Goal: Task Accomplishment & Management: Manage account settings

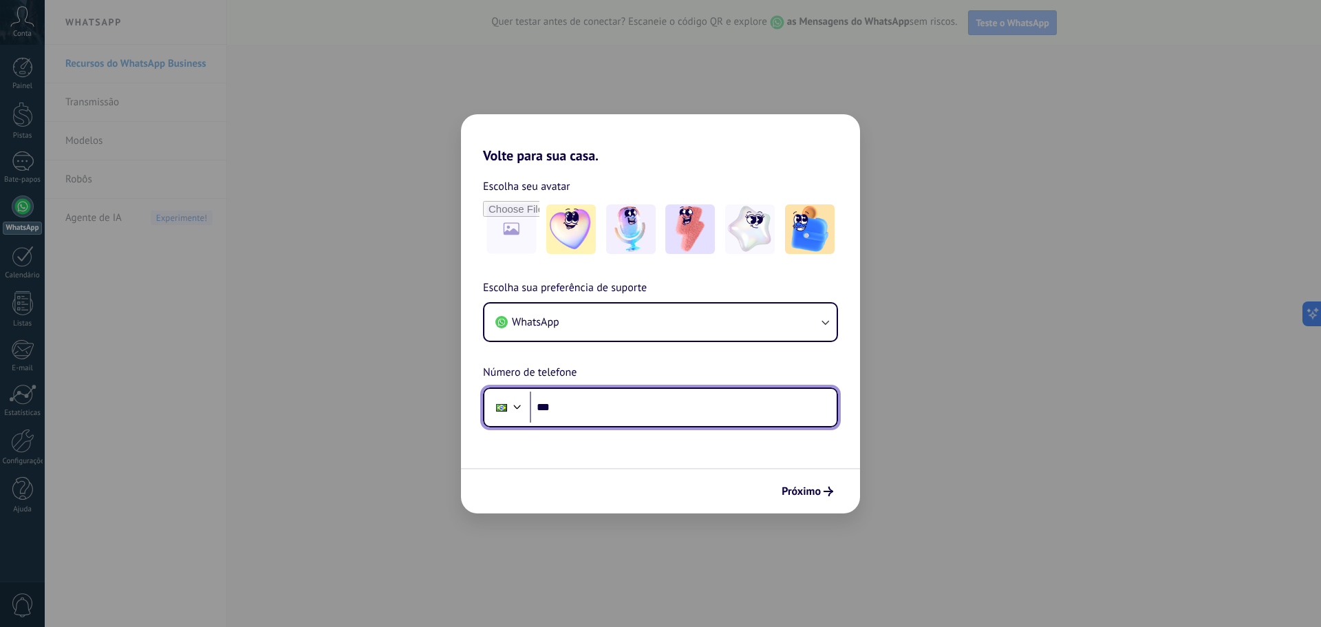
click at [613, 396] on input "***" at bounding box center [683, 407] width 307 height 32
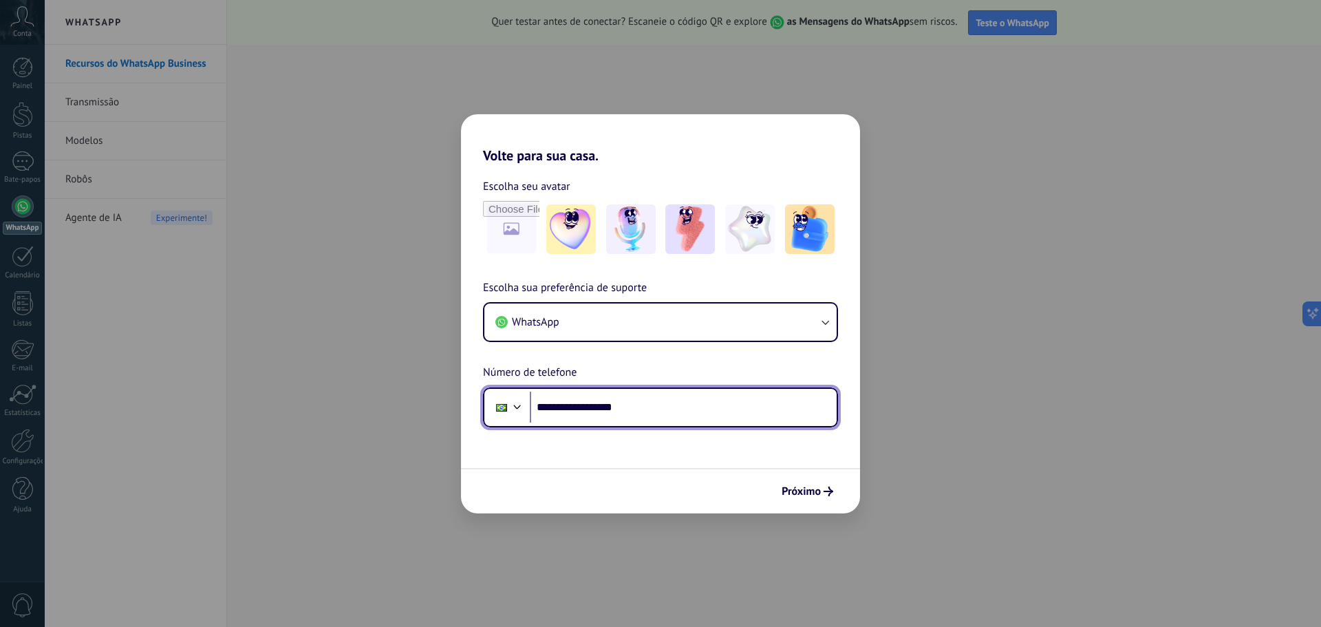
type input "**********"
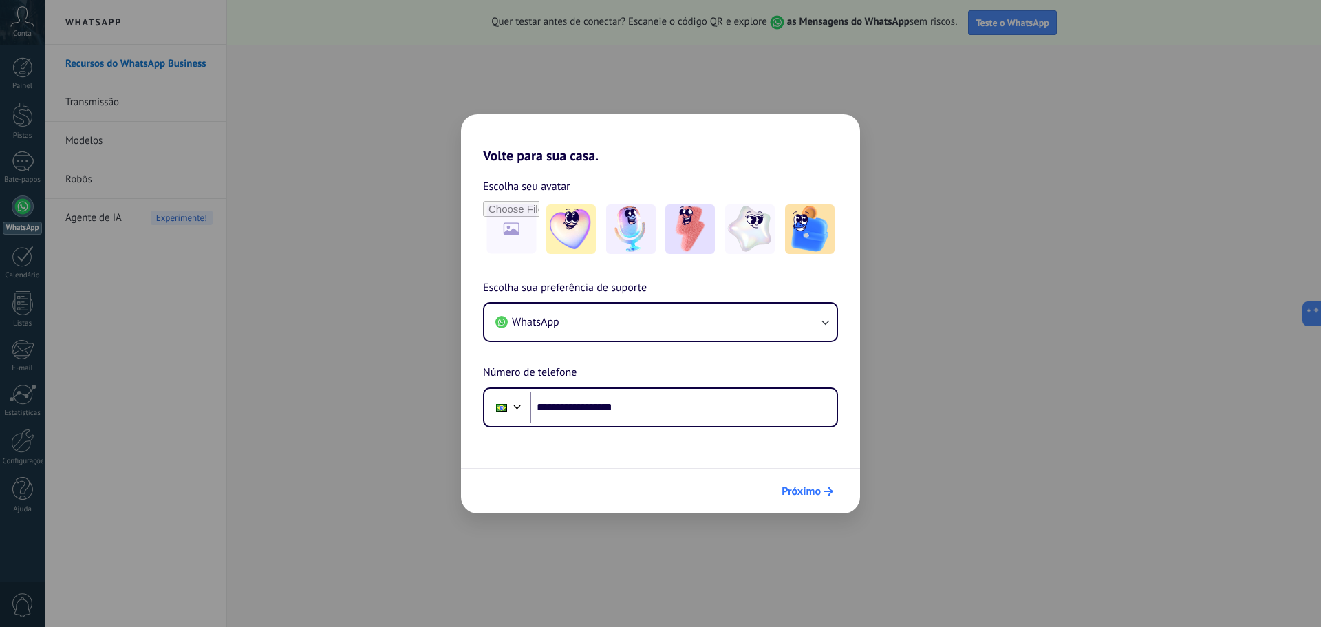
click at [792, 491] on font "Próximo" at bounding box center [800, 491] width 39 height 14
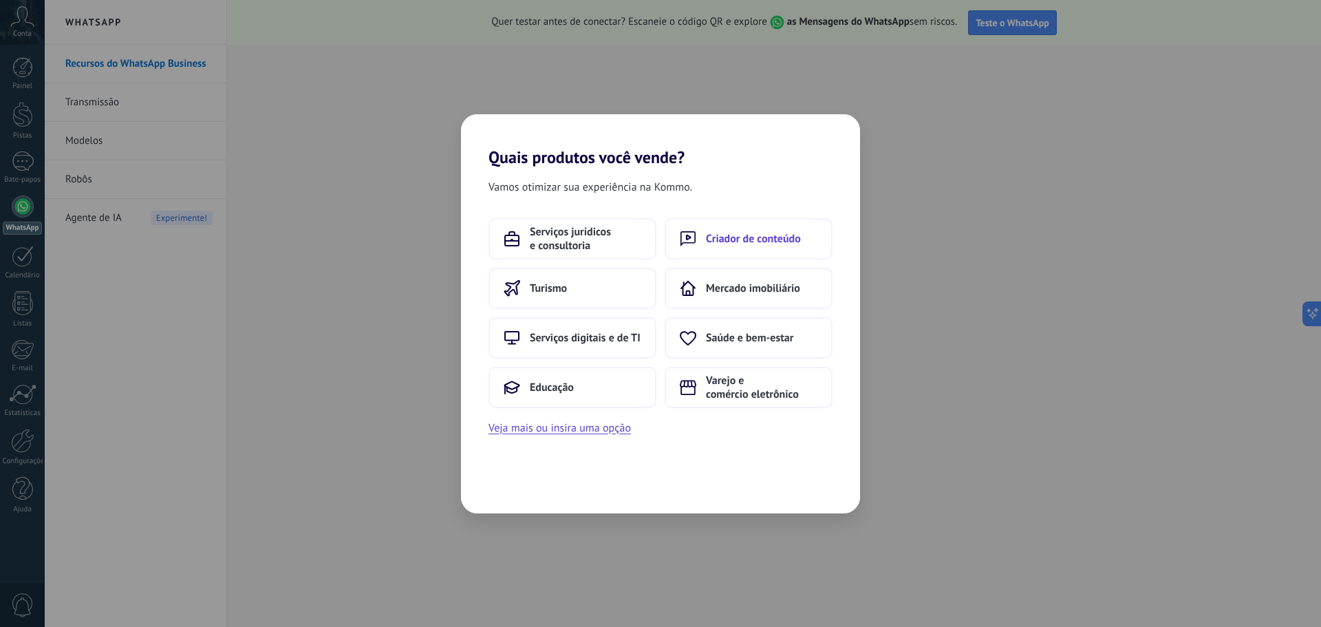
click at [780, 241] on font "Criador de conteúdo" at bounding box center [753, 239] width 95 height 14
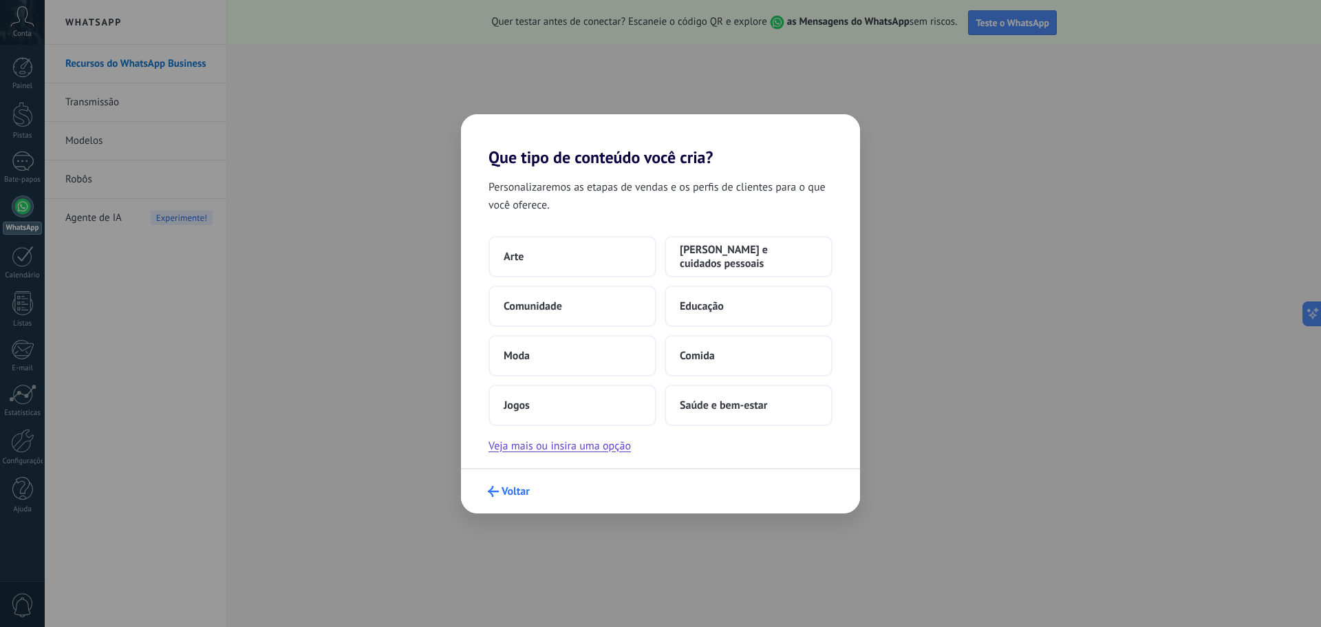
click at [519, 488] on font "Voltar" at bounding box center [515, 491] width 28 height 14
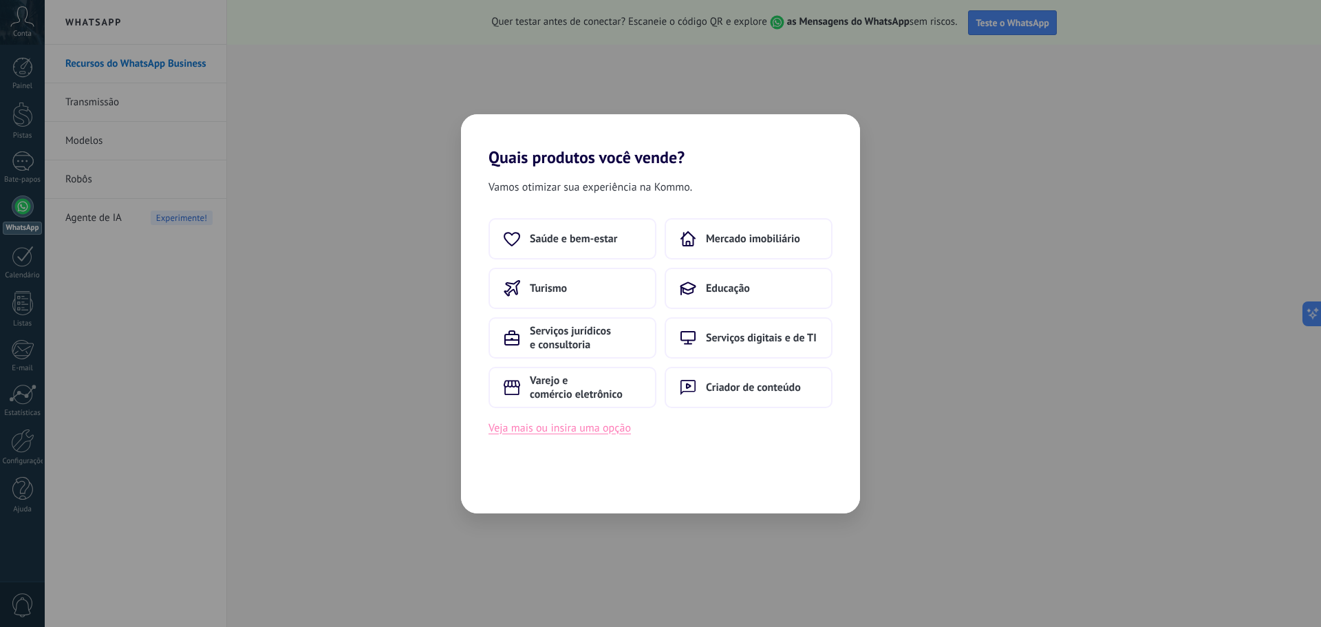
click at [608, 435] on button "Veja mais ou insira uma opção" at bounding box center [559, 428] width 142 height 18
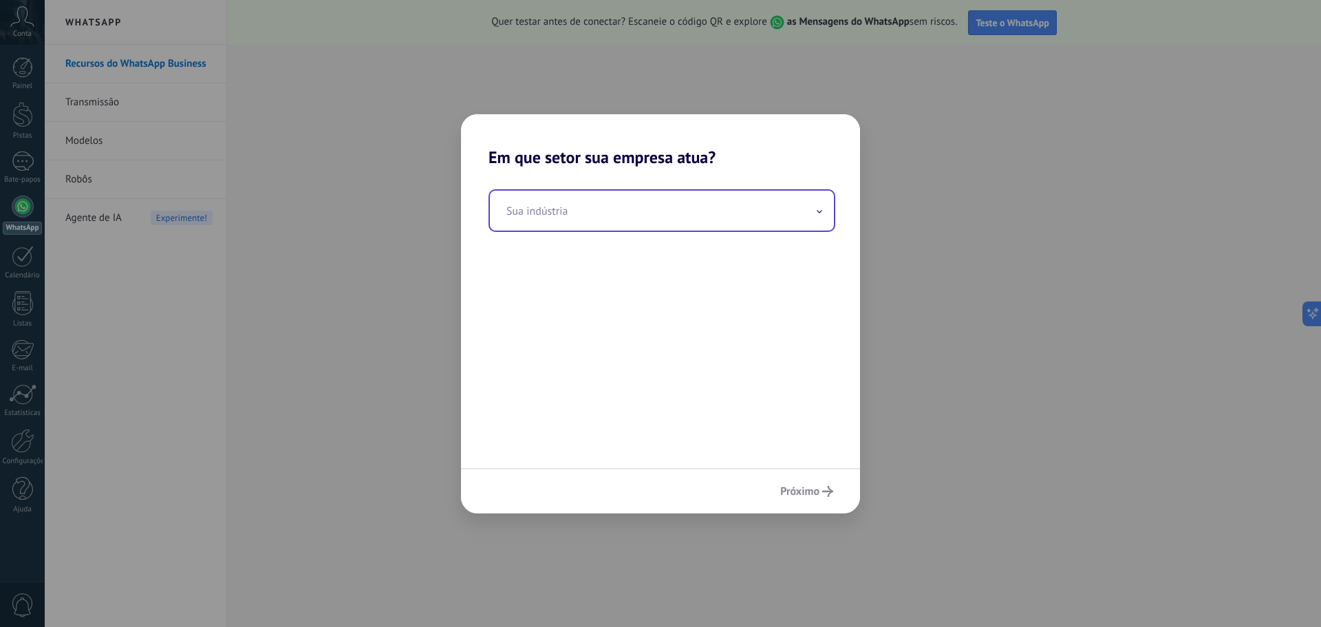
click at [596, 197] on input "text" at bounding box center [662, 211] width 344 height 40
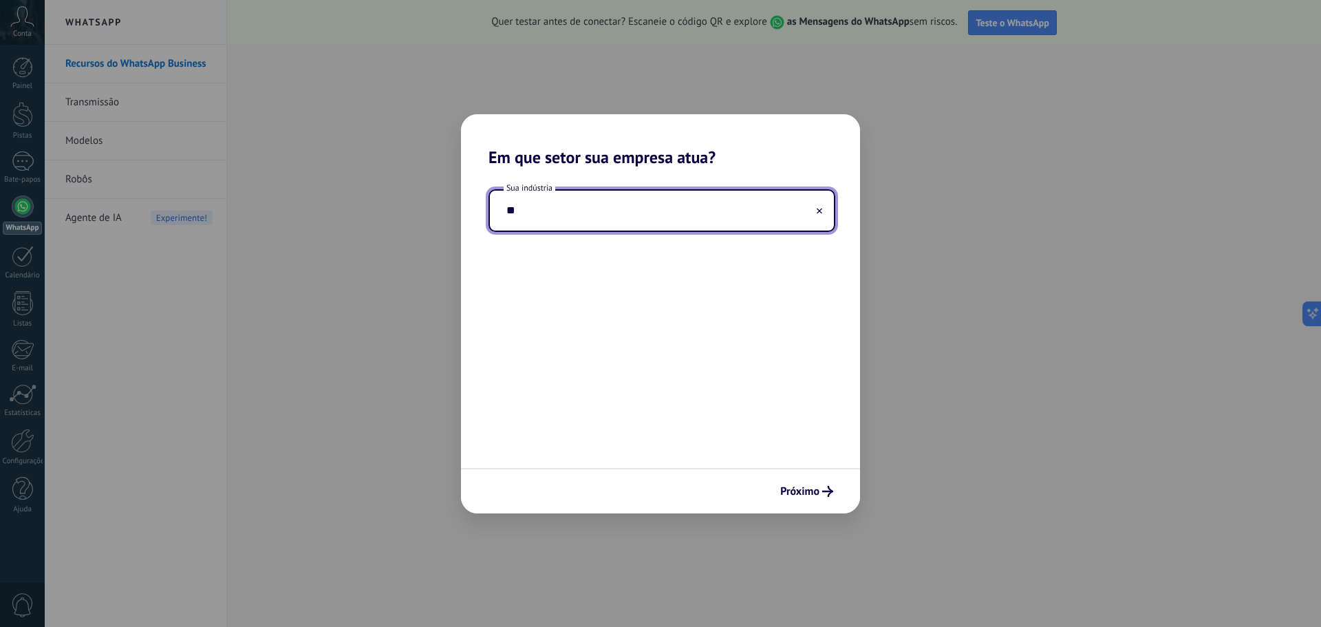
type input "*"
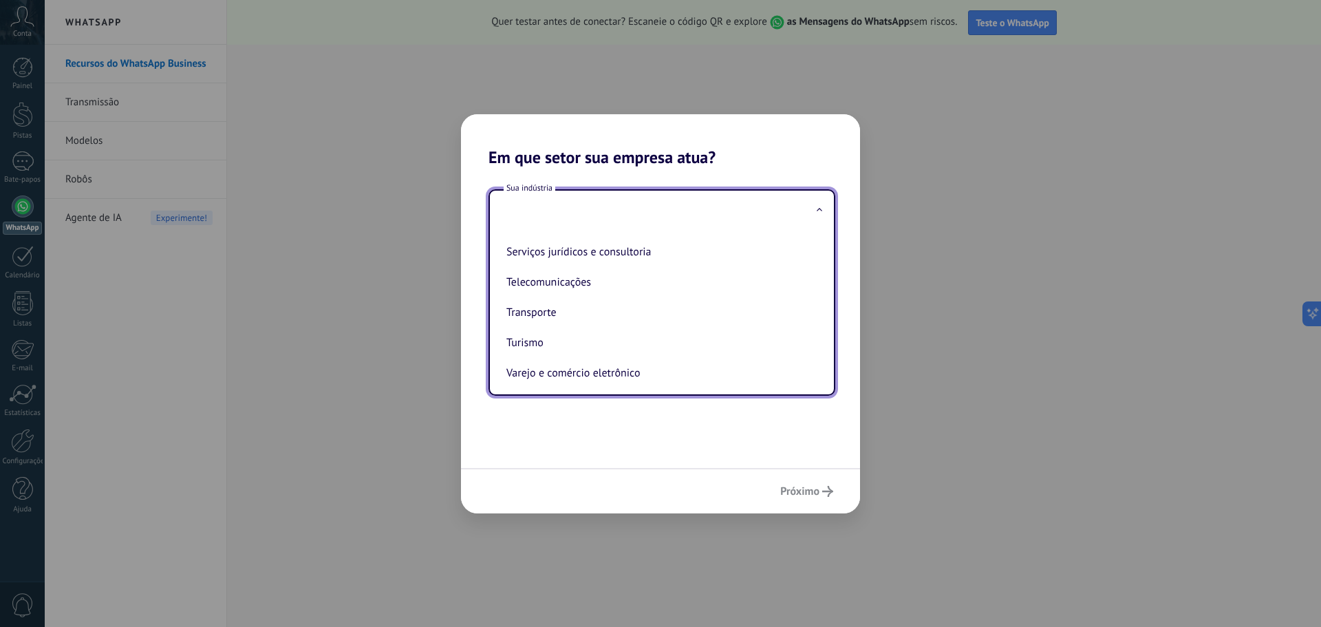
scroll to position [365, 0]
click at [541, 370] on font "Varejo e comércio eletrônico" at bounding box center [572, 368] width 133 height 14
type input "**********"
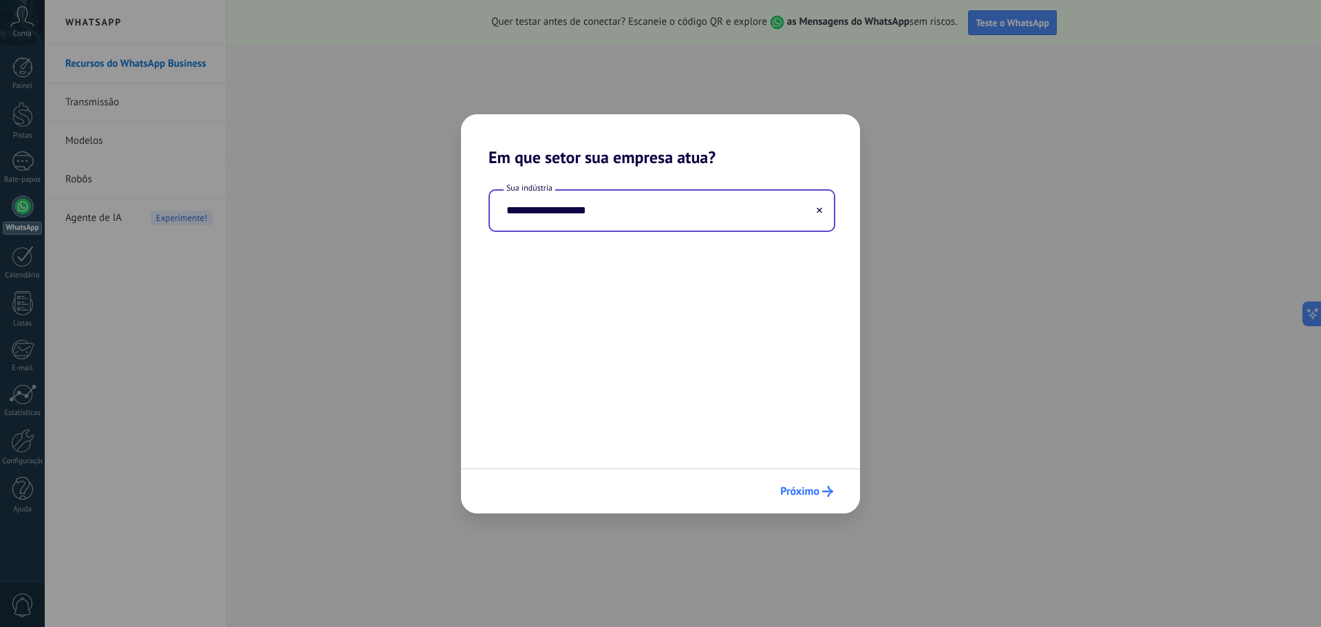
click at [803, 490] on font "Próximo" at bounding box center [799, 491] width 39 height 14
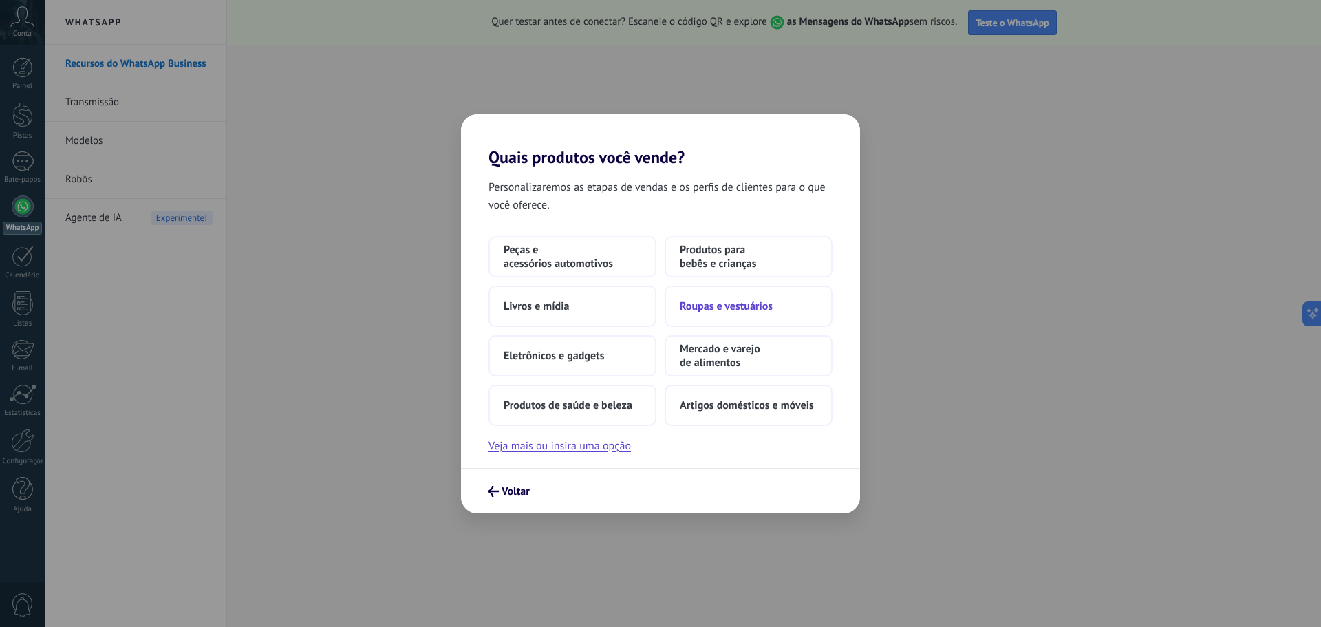
click at [713, 299] on font "Roupas e vestuários" at bounding box center [726, 306] width 93 height 14
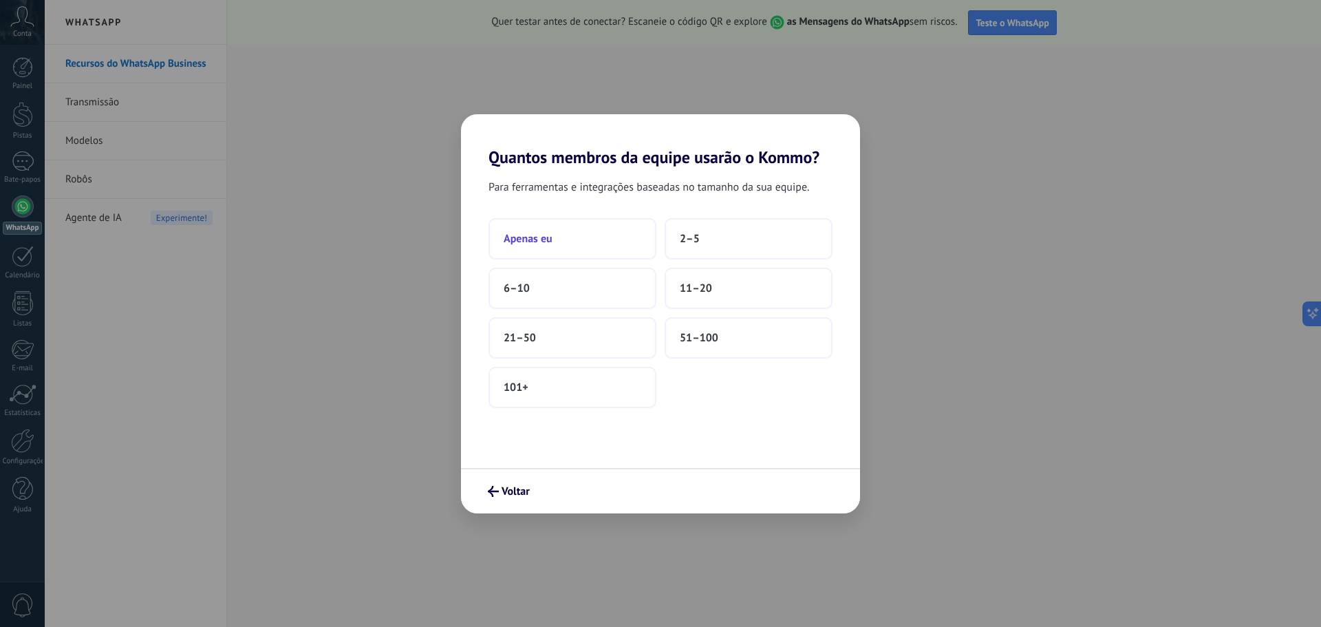
click at [538, 250] on button "Apenas eu" at bounding box center [572, 238] width 168 height 41
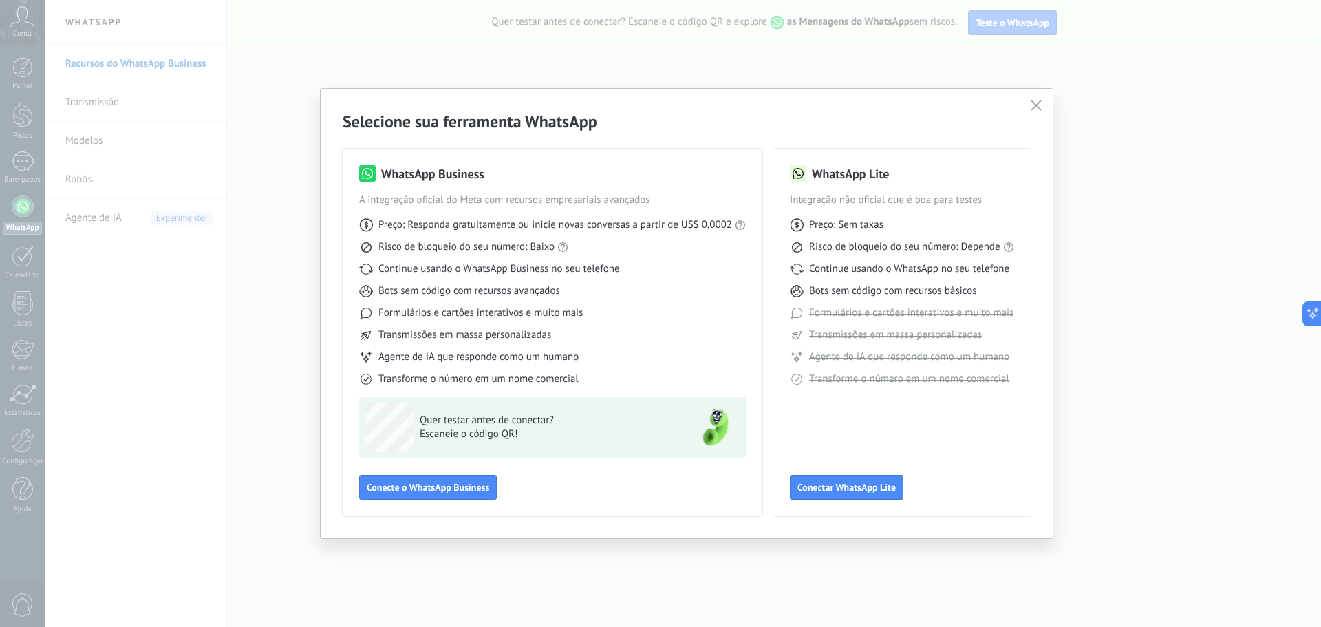
click at [1035, 99] on button "button" at bounding box center [1036, 105] width 18 height 19
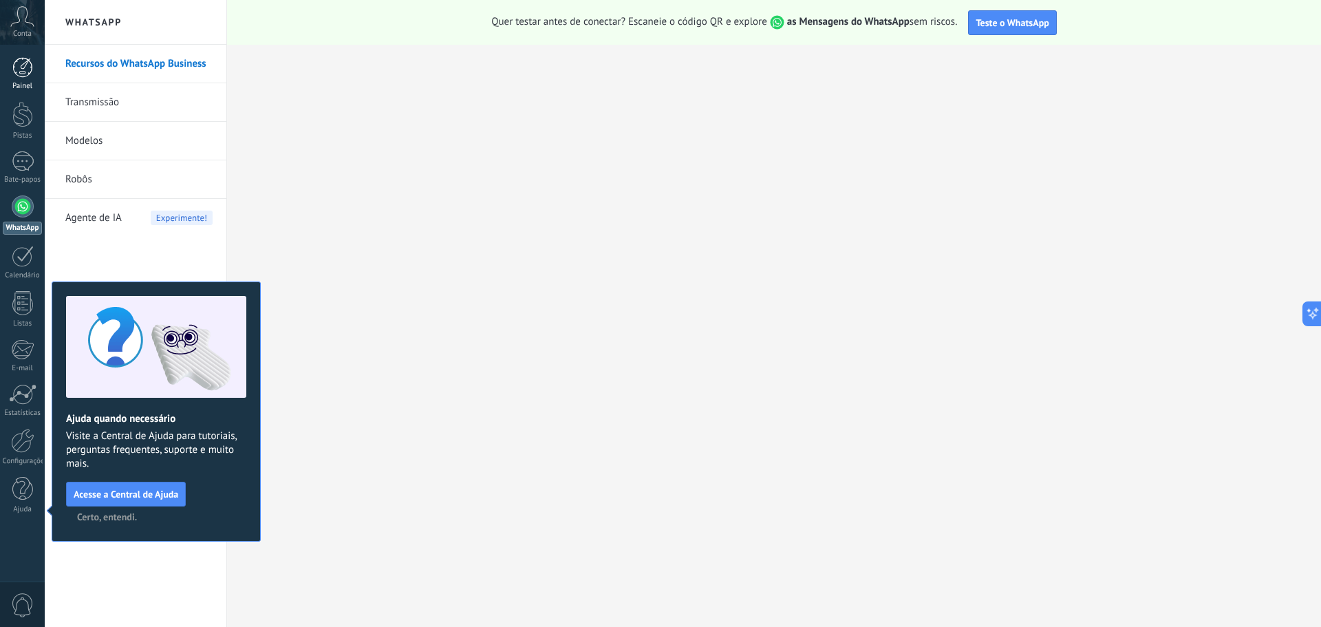
click at [7, 66] on link "Painel" at bounding box center [22, 74] width 45 height 34
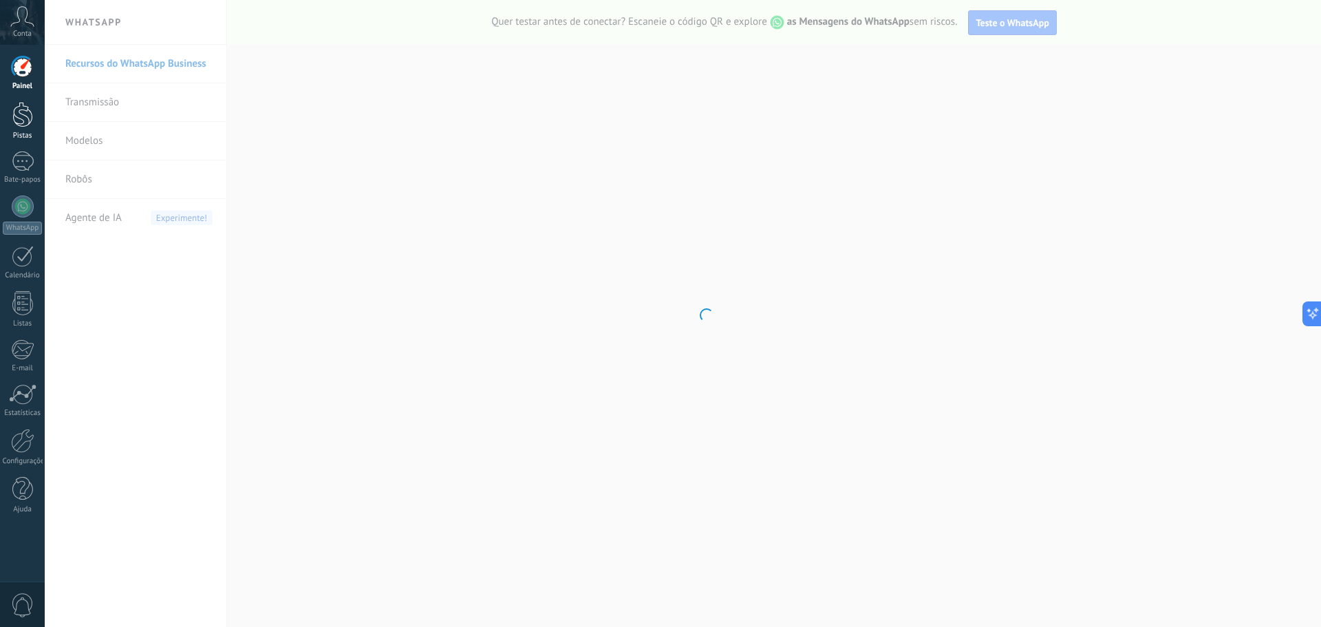
click at [15, 114] on div at bounding box center [22, 114] width 21 height 25
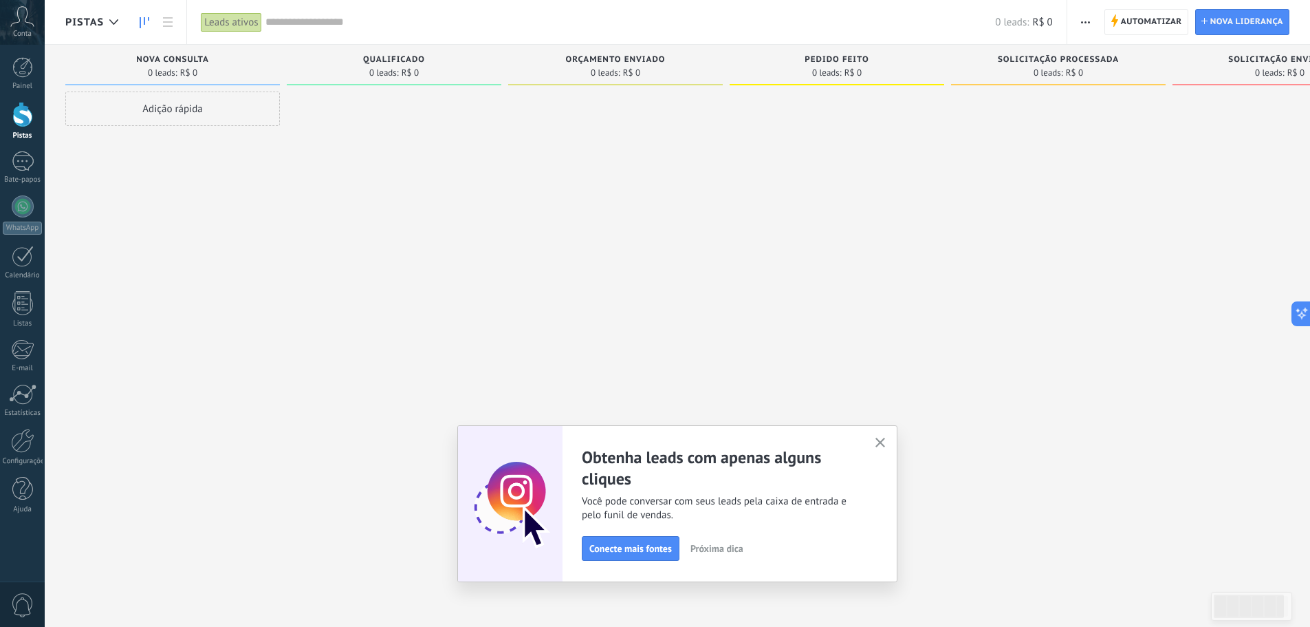
click at [877, 445] on button "button" at bounding box center [880, 443] width 17 height 19
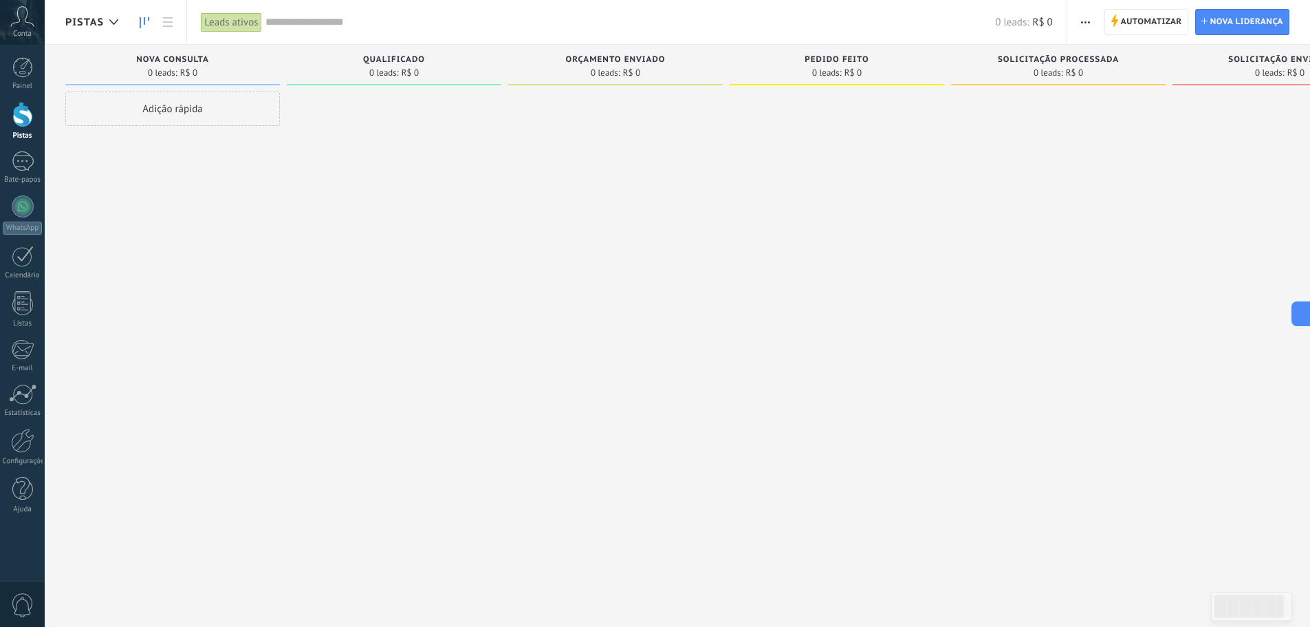
click at [193, 106] on font "Adição rápida" at bounding box center [172, 108] width 60 height 13
click at [205, 109] on input "text" at bounding box center [171, 109] width 201 height 19
click at [367, 69] on div "0 leads: R$ 0" at bounding box center [394, 73] width 201 height 12
click at [28, 72] on div at bounding box center [22, 67] width 21 height 21
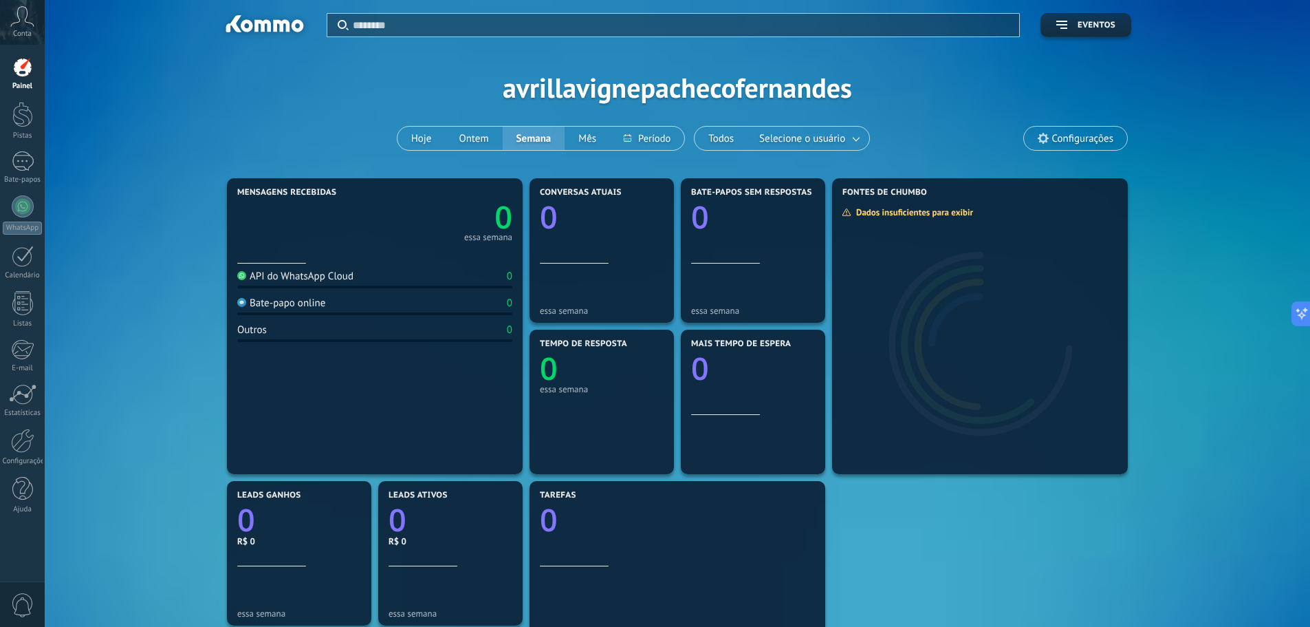
click at [12, 25] on icon at bounding box center [22, 16] width 24 height 21
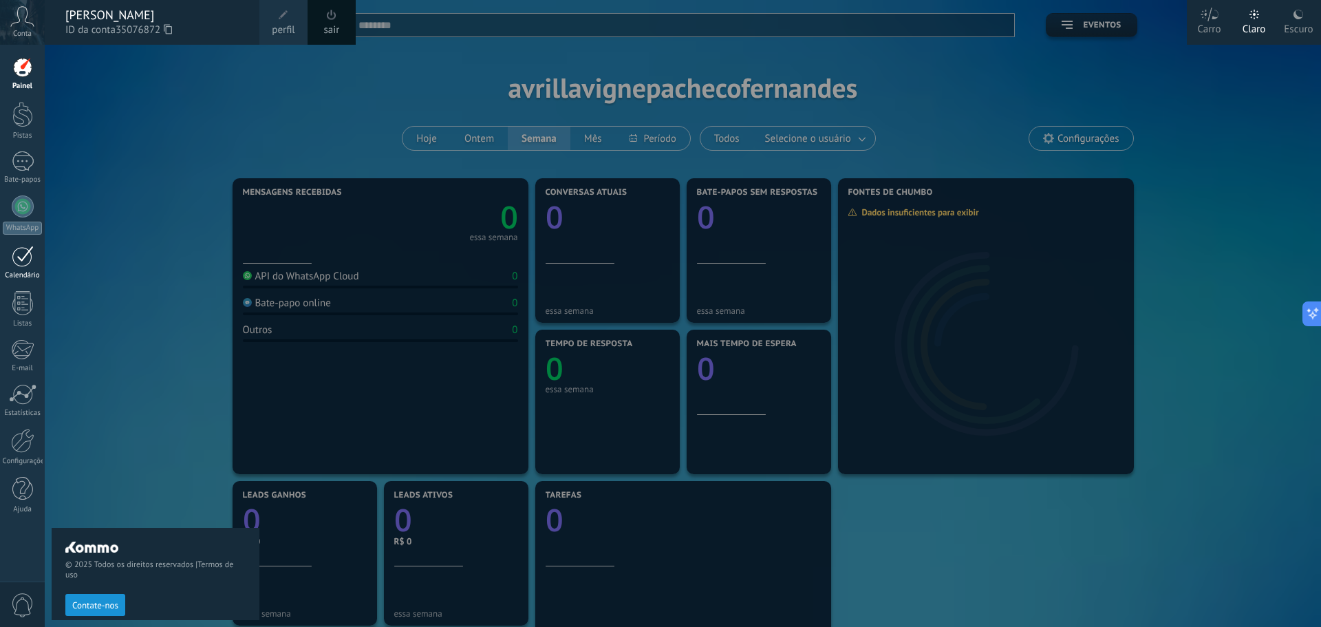
click at [19, 260] on div at bounding box center [23, 256] width 22 height 21
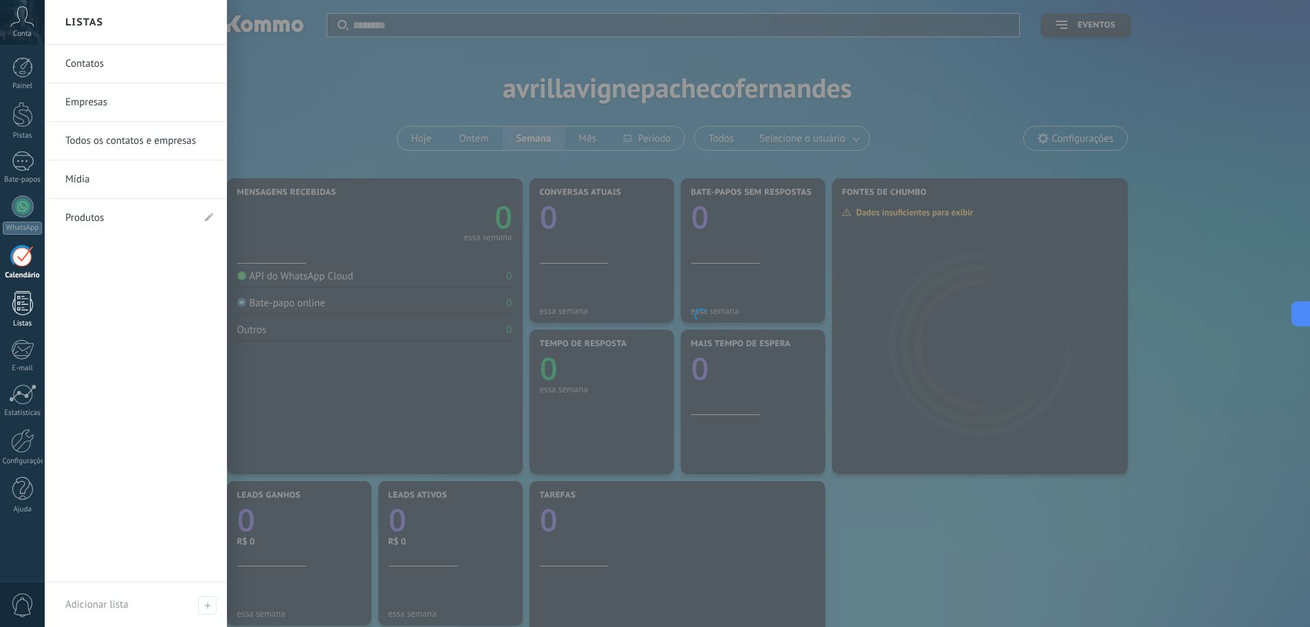
click at [19, 302] on div at bounding box center [22, 303] width 21 height 24
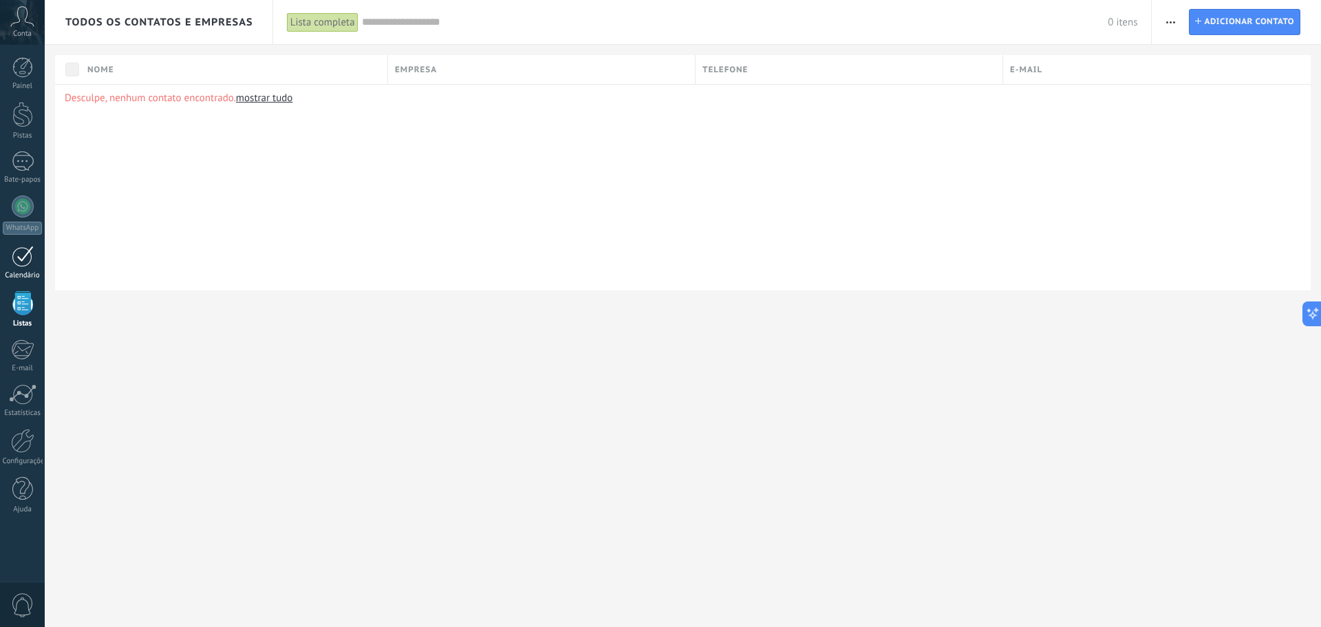
click at [9, 257] on link "Calendário" at bounding box center [22, 263] width 45 height 34
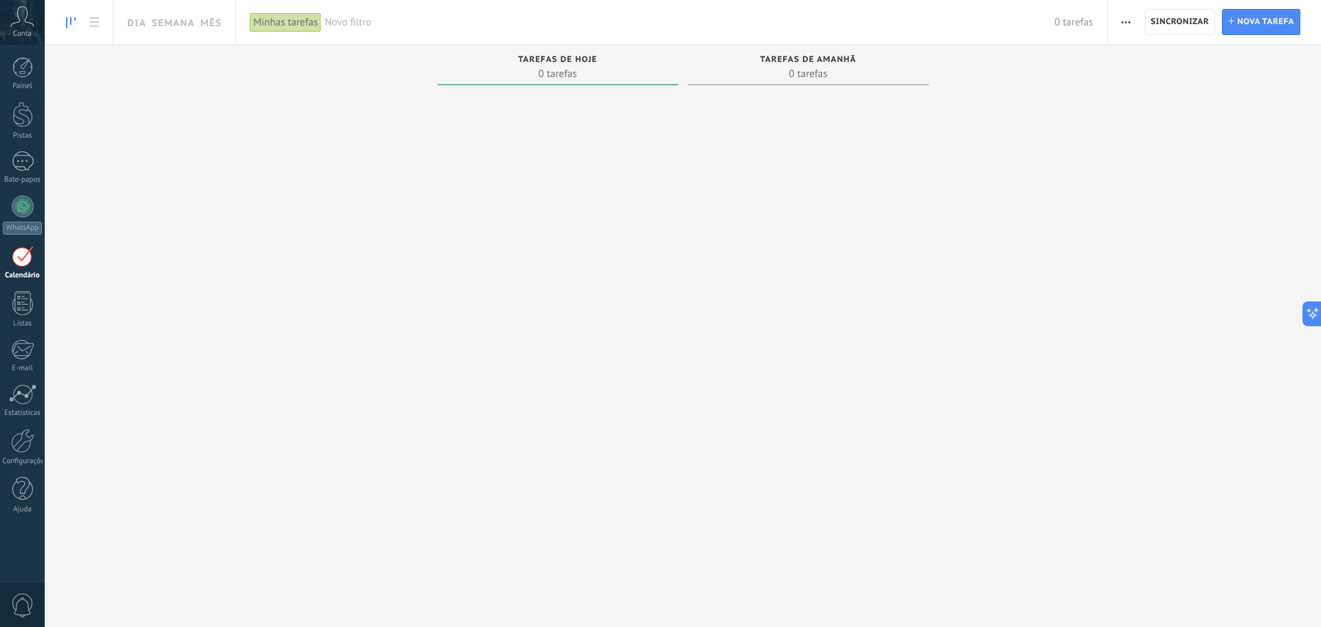
click at [274, 21] on font "Minhas tarefas" at bounding box center [285, 22] width 65 height 13
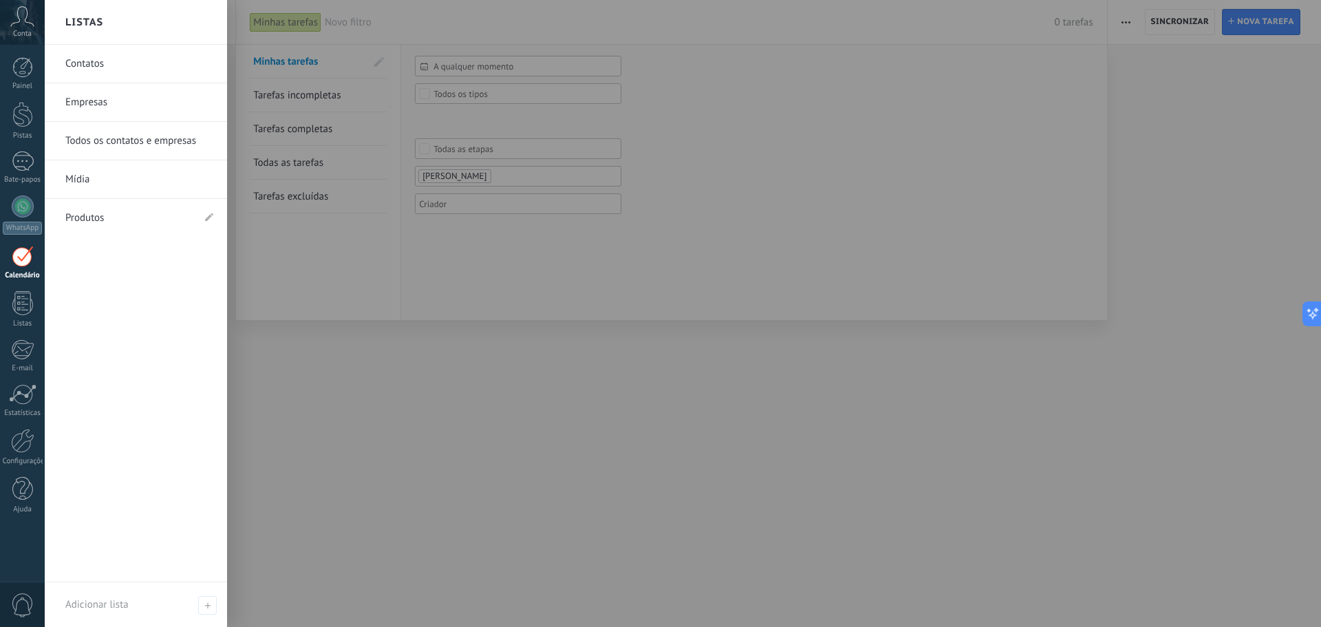
click at [81, 180] on font "Mídia" at bounding box center [77, 179] width 24 height 13
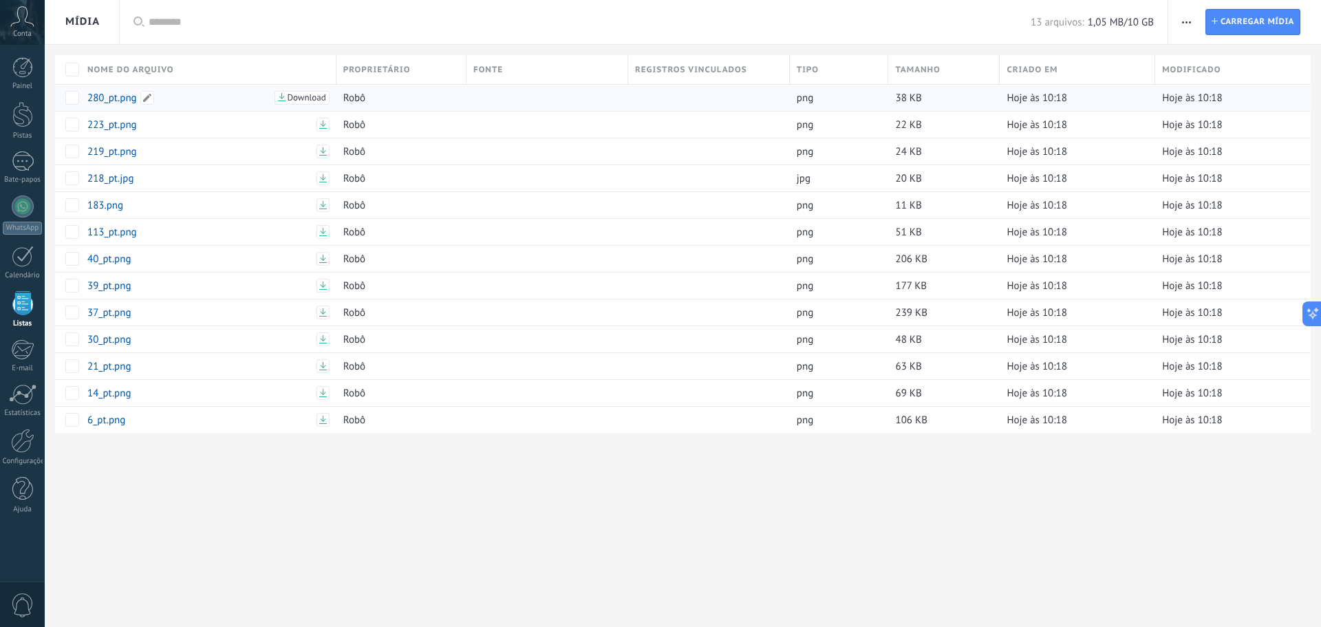
click at [125, 94] on font "280_pt.png" at bounding box center [112, 97] width 50 height 13
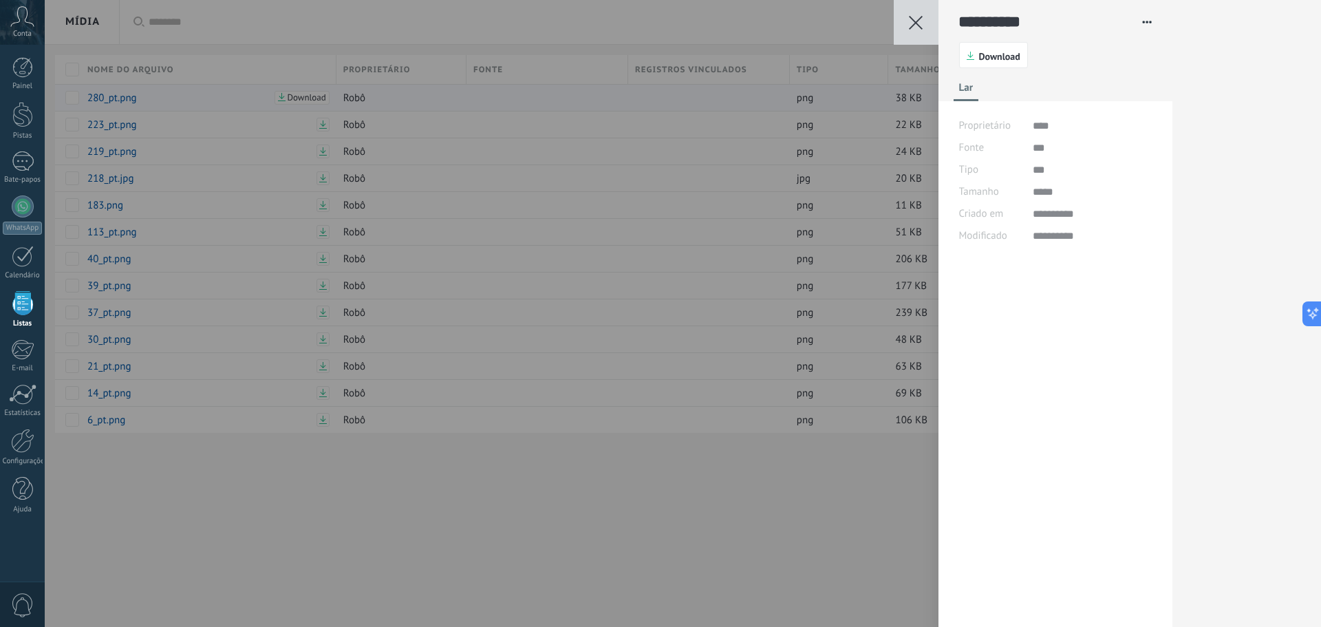
scroll to position [21, 0]
click at [602, 492] on div "**********" at bounding box center [683, 313] width 1276 height 627
